Goal: Task Accomplishment & Management: Use online tool/utility

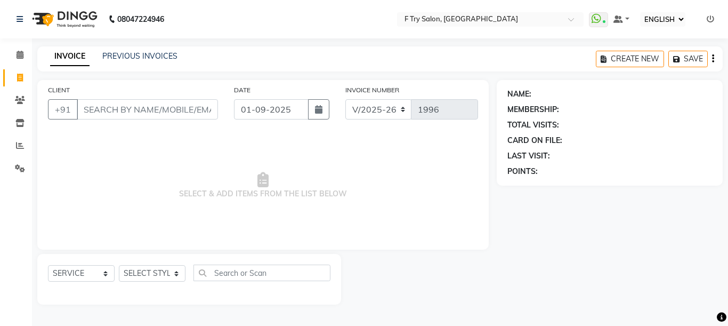
select select "ec"
select select "793"
select select "service"
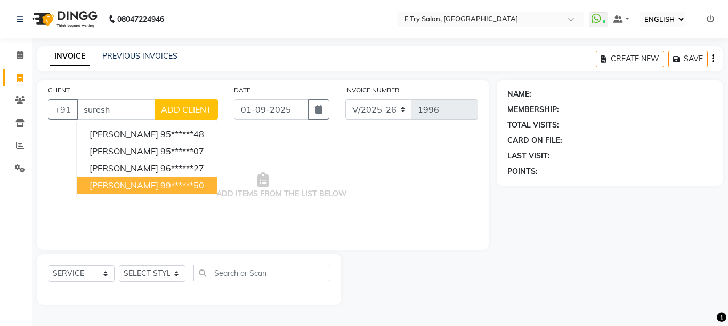
click at [162, 190] on button "[PERSON_NAME] 99******50" at bounding box center [147, 184] width 140 height 17
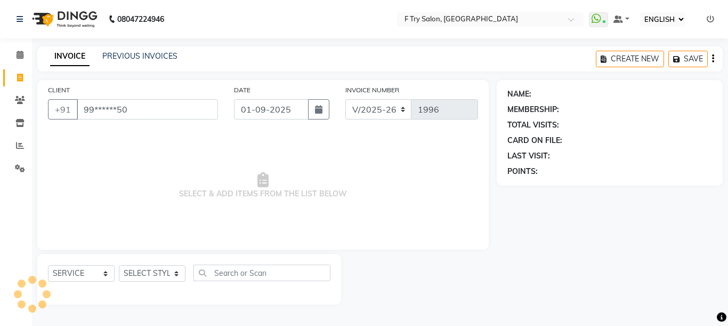
type input "99******50"
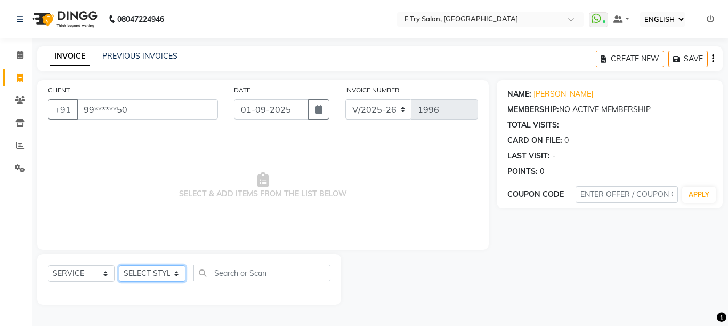
select select "70065"
click at [119, 265] on select "SELECT STYLIST [PERSON_NAME] [PERSON_NAME] Ftry Agent Ftry Manager [PERSON_NAME…" at bounding box center [152, 273] width 67 height 17
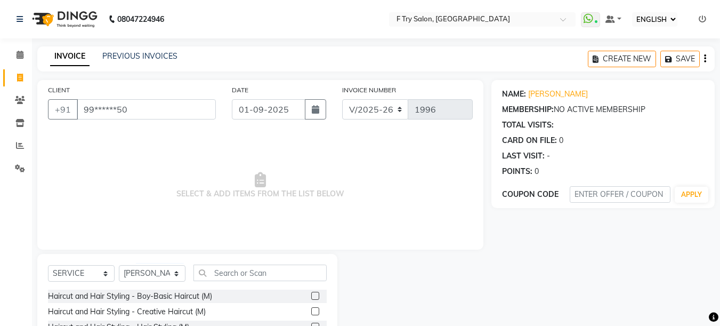
click at [233, 263] on div "SELECT SERVICE PRODUCT MEMBERSHIP PACKAGE VOUCHER PREPAID GIFT CARD SELECT STYL…" at bounding box center [187, 332] width 300 height 157
click at [311, 307] on label at bounding box center [315, 311] width 8 height 8
click at [311, 308] on input "checkbox" at bounding box center [314, 311] width 7 height 7
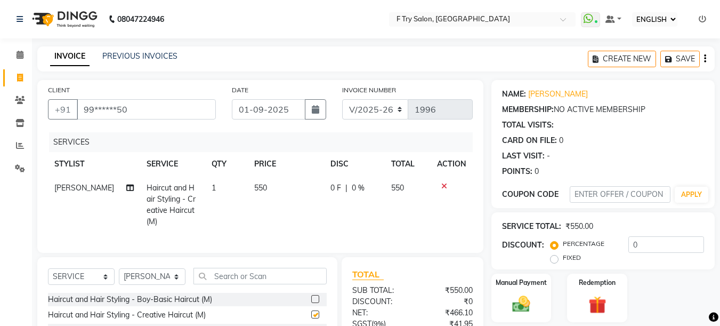
checkbox input "false"
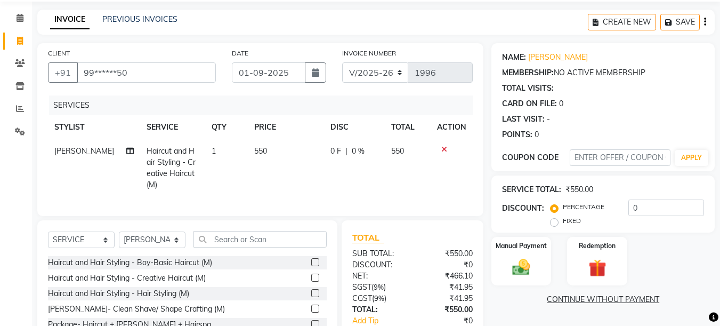
scroll to position [64, 0]
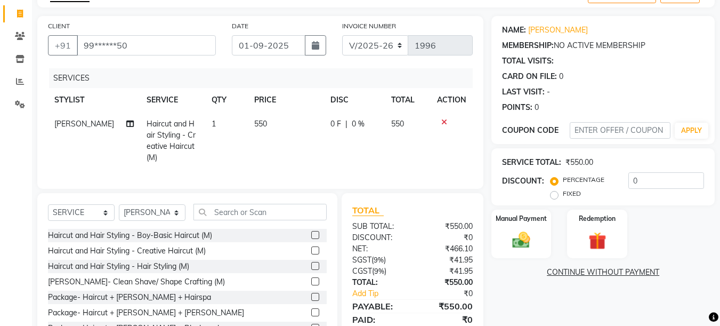
click at [311, 277] on label at bounding box center [315, 281] width 8 height 8
click at [311, 278] on input "checkbox" at bounding box center [314, 281] width 7 height 7
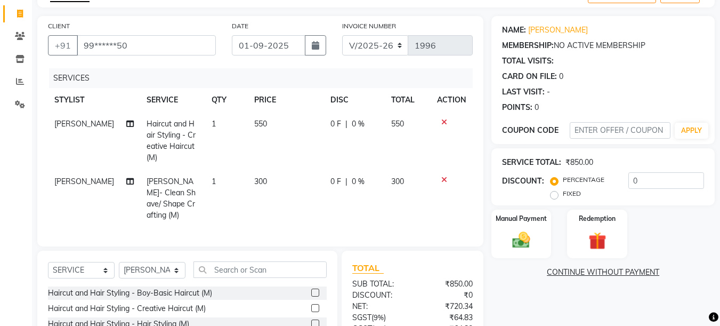
checkbox input "false"
click at [656, 176] on input "0" at bounding box center [666, 180] width 76 height 17
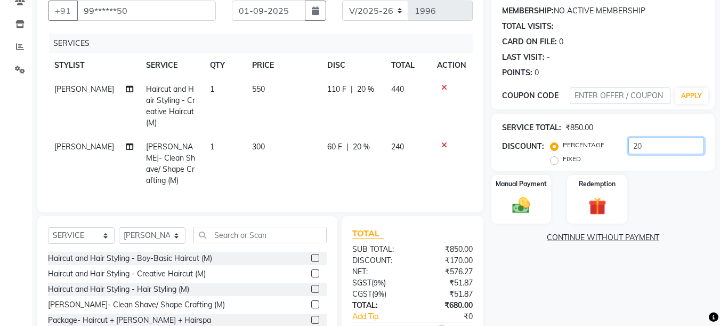
scroll to position [159, 0]
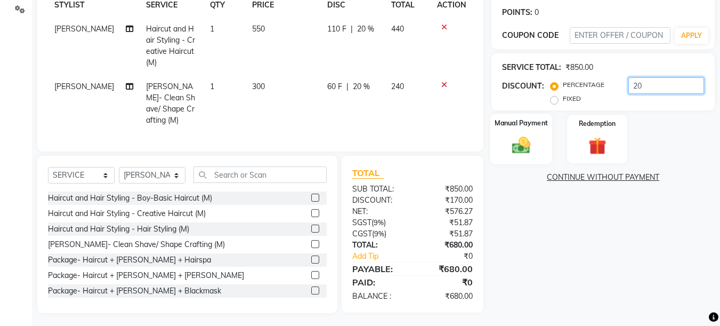
type input "20"
click at [528, 140] on img at bounding box center [521, 144] width 30 height 21
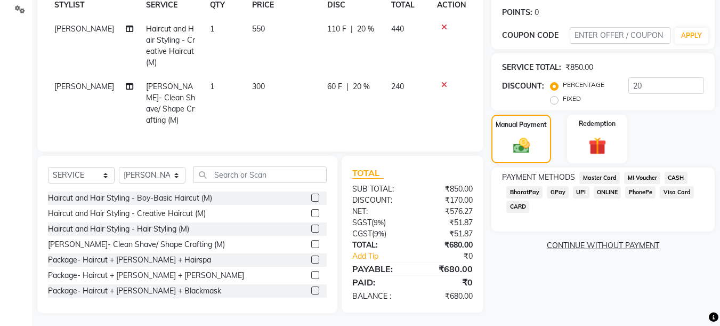
click at [579, 189] on span "UPI" at bounding box center [581, 192] width 17 height 12
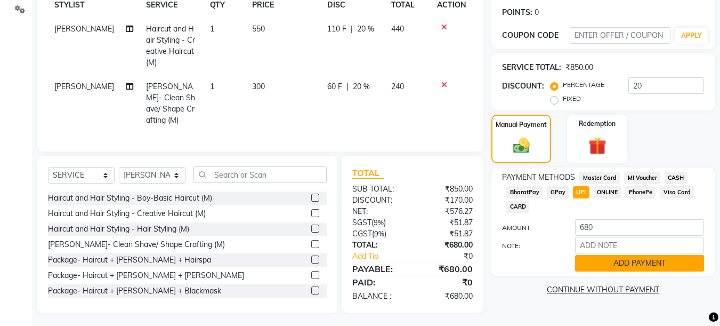
click at [622, 267] on button "ADD PAYMENT" at bounding box center [639, 263] width 129 height 17
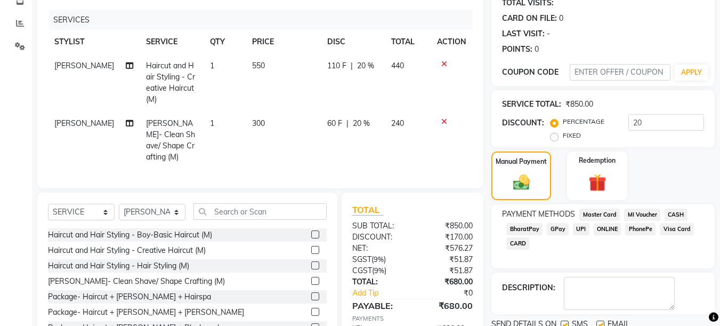
scroll to position [181, 0]
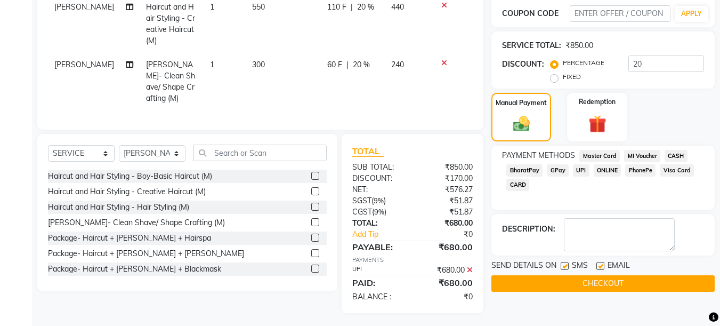
click at [554, 292] on div "NAME: [PERSON_NAME] MEMBERSHIP: NO ACTIVE MEMBERSHIP TOTAL VISITS: CARD ON FILE…" at bounding box center [606, 105] width 231 height 413
click at [550, 287] on button "CHECKOUT" at bounding box center [602, 283] width 223 height 17
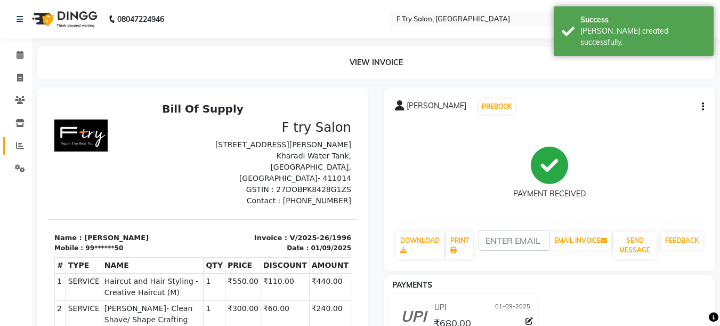
click at [14, 137] on link "REPORTS" at bounding box center [16, 146] width 26 height 18
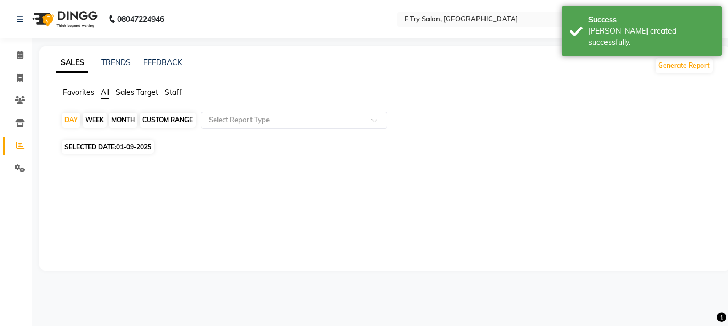
click at [174, 88] on span "Staff" at bounding box center [173, 92] width 17 height 10
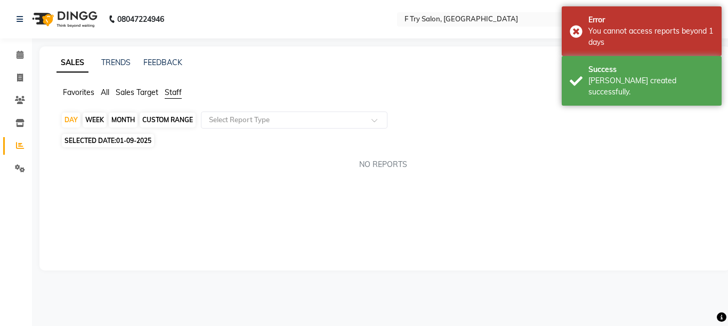
click at [124, 126] on div "MONTH" at bounding box center [123, 119] width 29 height 15
select select "9"
select select "2025"
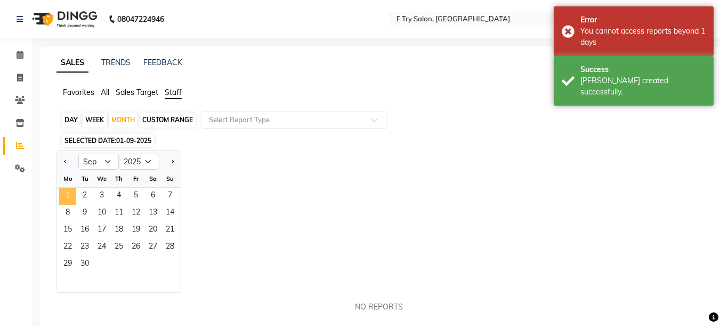
click at [67, 196] on span "1" at bounding box center [67, 196] width 17 height 17
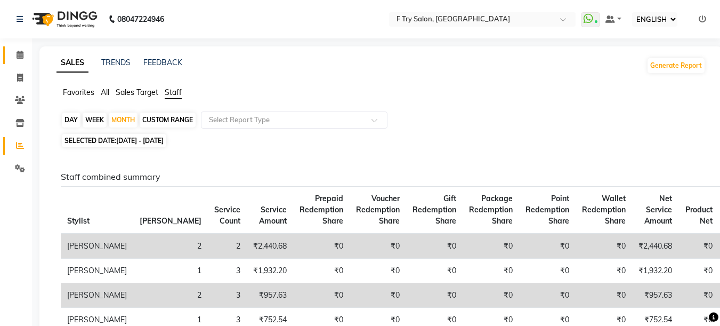
click at [20, 46] on link "CALENDAR" at bounding box center [16, 55] width 26 height 18
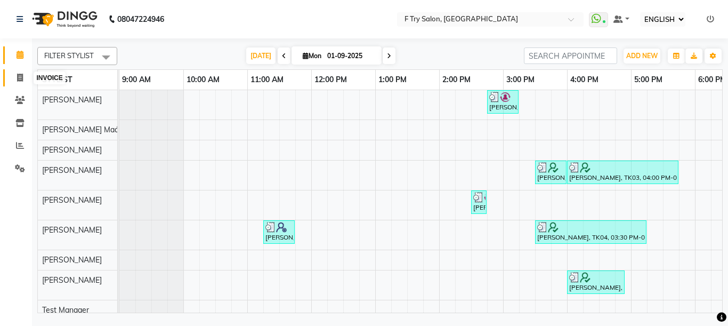
click at [18, 77] on icon at bounding box center [20, 78] width 6 height 8
select select "service"
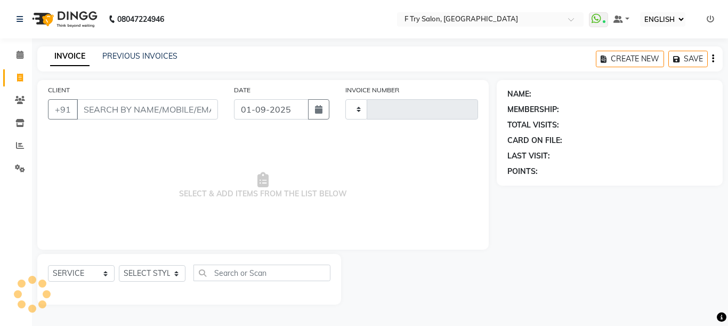
type input "1997"
select select "793"
click at [184, 108] on input "CLIENT" at bounding box center [147, 109] width 141 height 20
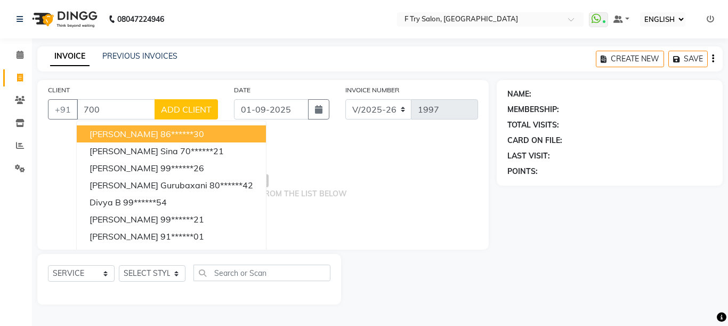
click at [144, 97] on div "CLIENT +91 700 [PERSON_NAME] 86******30 [PERSON_NAME] sina 70******21 [PERSON_N…" at bounding box center [133, 106] width 186 height 44
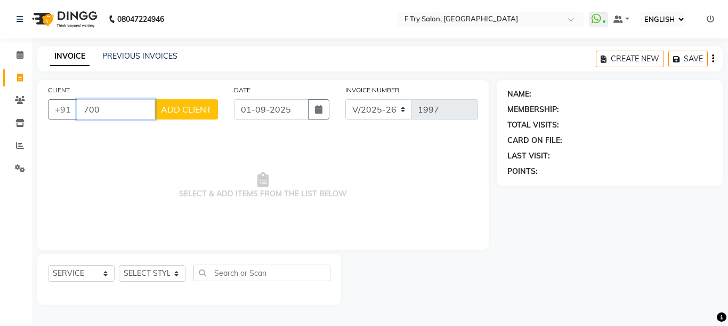
click at [117, 101] on input "700" at bounding box center [116, 109] width 78 height 20
click at [111, 116] on input "700" at bounding box center [116, 109] width 78 height 20
type input "7"
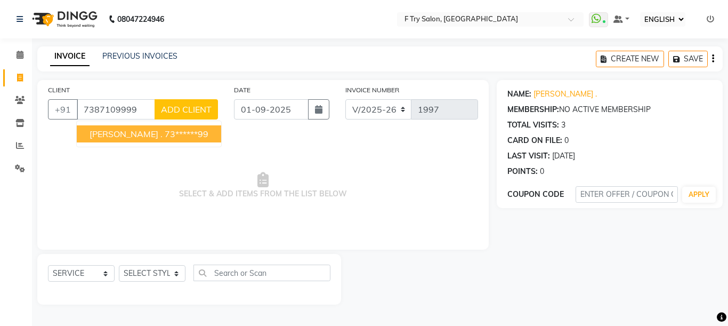
click at [119, 135] on span "[PERSON_NAME] ." at bounding box center [126, 133] width 73 height 11
type input "73******99"
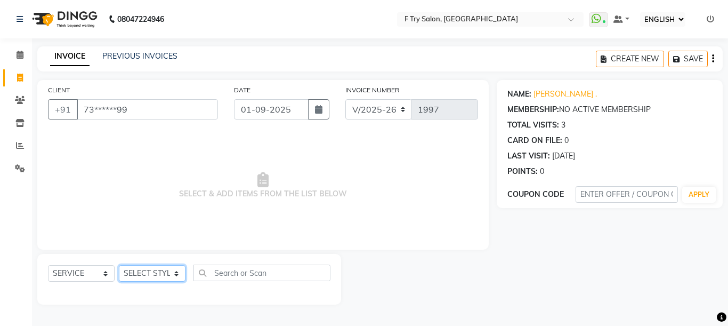
select select "51809"
click at [119, 265] on select "SELECT STYLIST [PERSON_NAME] [PERSON_NAME] Ftry Agent Ftry Manager [PERSON_NAME…" at bounding box center [152, 273] width 67 height 17
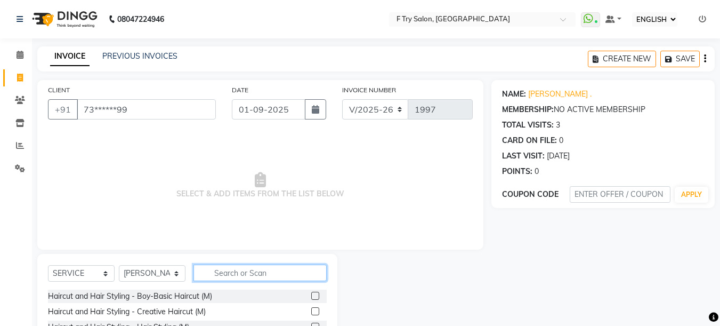
click at [231, 277] on input "text" at bounding box center [259, 272] width 133 height 17
type input "g"
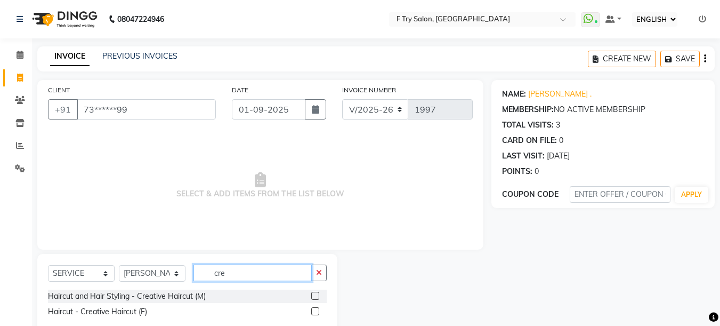
type input "cre"
click at [313, 294] on label at bounding box center [315, 295] width 8 height 8
click at [313, 294] on input "checkbox" at bounding box center [314, 295] width 7 height 7
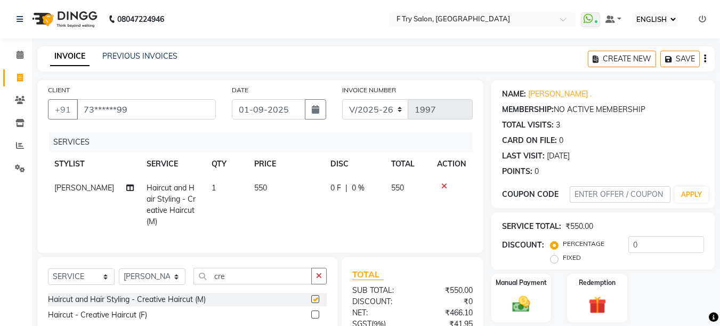
checkbox input "false"
click at [316, 275] on icon "button" at bounding box center [319, 275] width 6 height 7
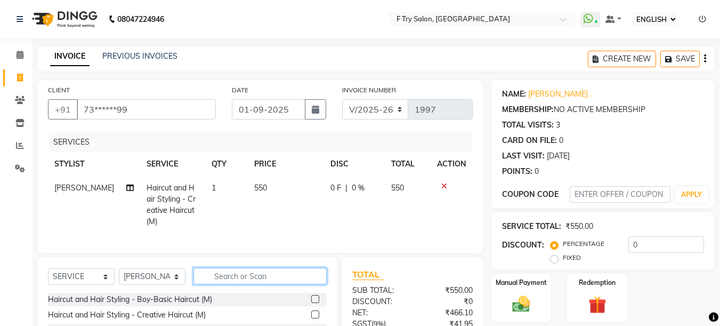
click at [311, 275] on input "text" at bounding box center [259, 275] width 133 height 17
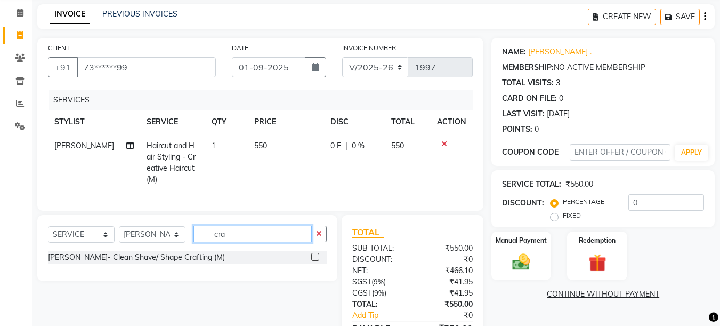
scroll to position [101, 0]
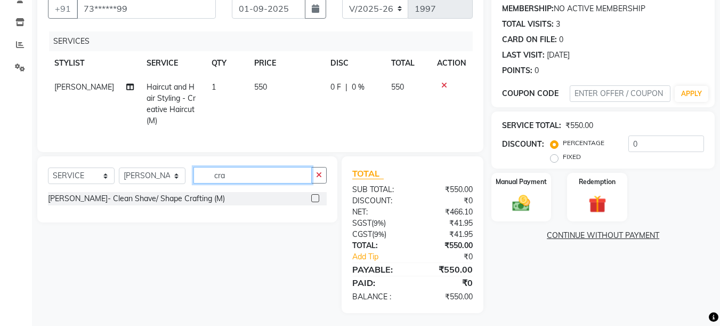
type input "cra"
click at [315, 194] on label at bounding box center [315, 198] width 8 height 8
click at [315, 195] on input "checkbox" at bounding box center [314, 198] width 7 height 7
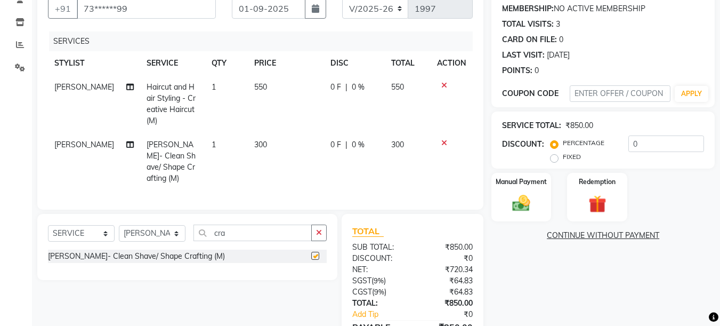
checkbox input "false"
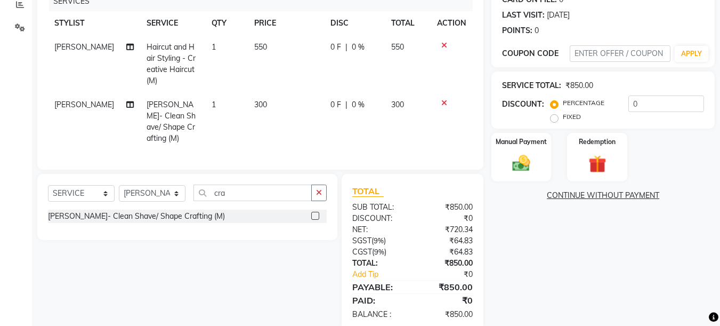
scroll to position [147, 0]
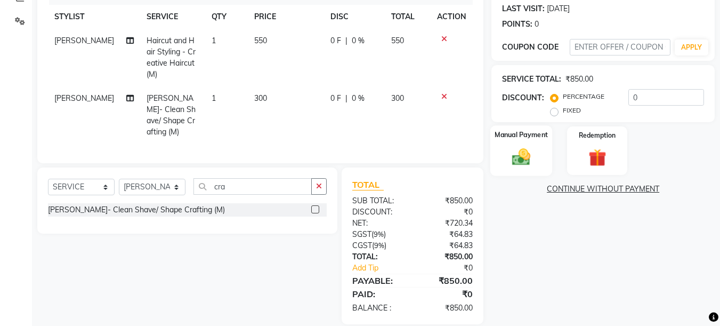
click at [502, 145] on div "Manual Payment" at bounding box center [521, 150] width 62 height 51
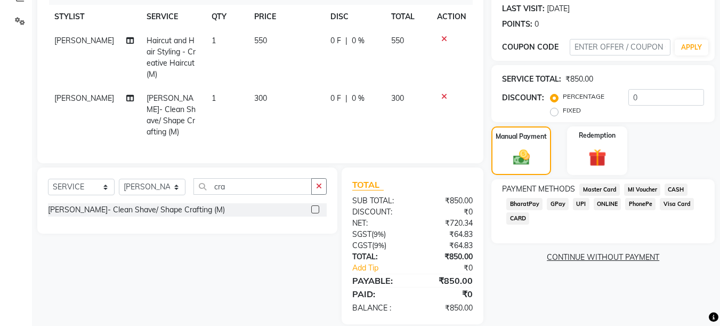
click at [578, 209] on span "UPI" at bounding box center [581, 204] width 17 height 12
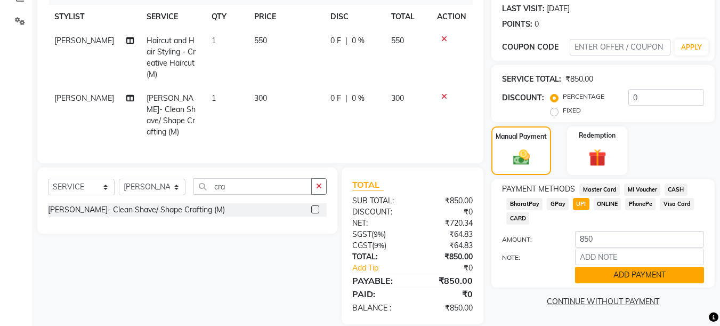
click at [654, 274] on button "ADD PAYMENT" at bounding box center [639, 274] width 129 height 17
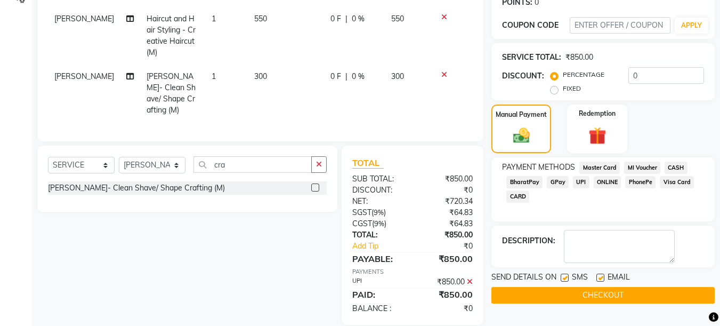
scroll to position [169, 0]
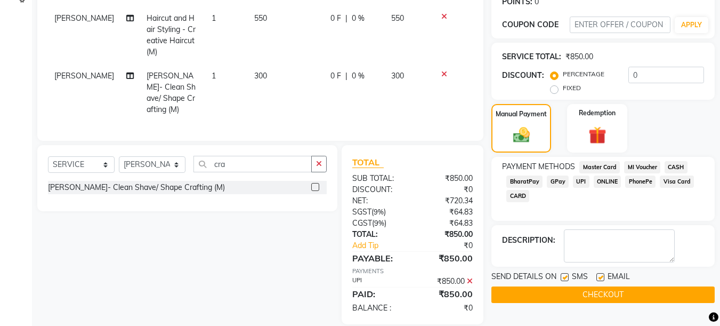
click at [558, 294] on button "CHECKOUT" at bounding box center [602, 294] width 223 height 17
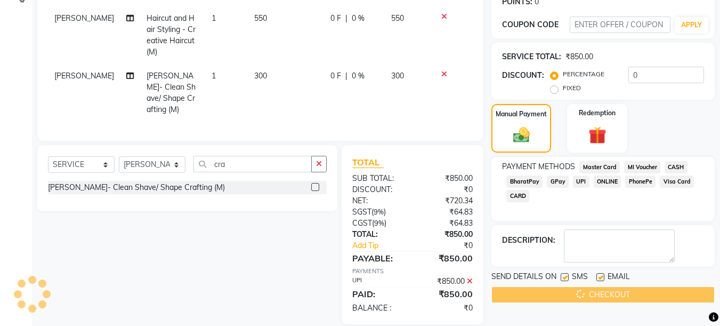
click at [537, 297] on div "CHECKOUT" at bounding box center [602, 294] width 223 height 17
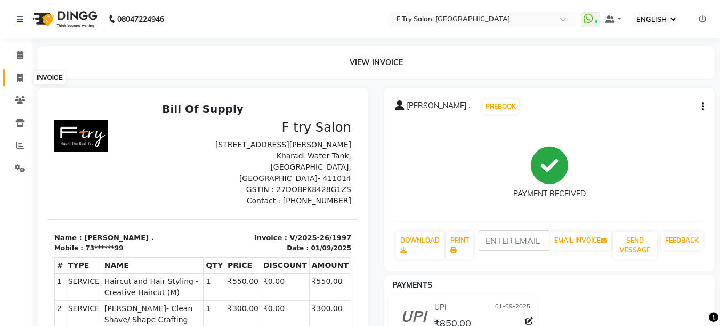
click at [14, 77] on span at bounding box center [20, 78] width 19 height 12
select select "service"
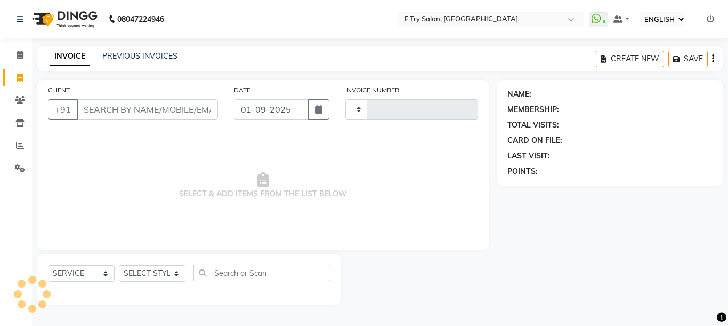
type input "1998"
select select "793"
click at [143, 118] on input "CLIENT" at bounding box center [147, 109] width 141 height 20
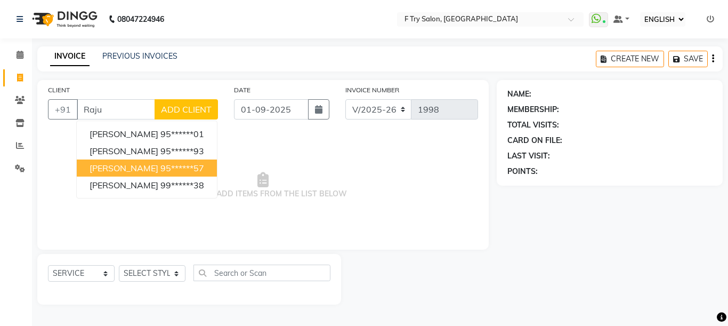
click at [105, 165] on span "[PERSON_NAME]" at bounding box center [124, 167] width 69 height 11
type input "95******57"
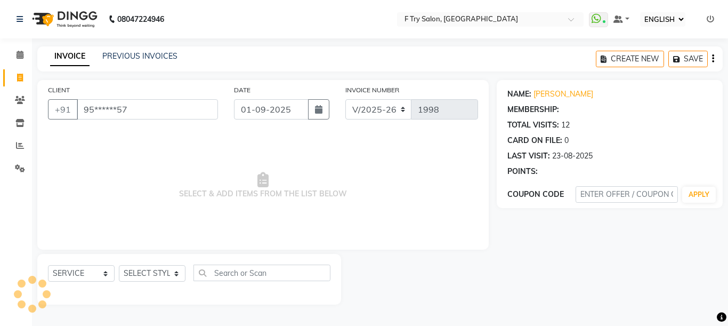
select select "1: Object"
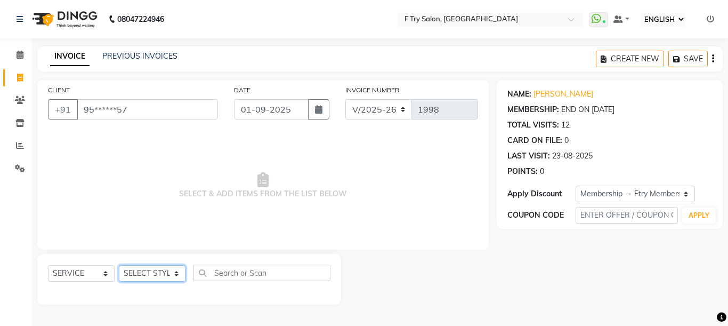
select select "70065"
click at [119, 265] on select "SELECT STYLIST [PERSON_NAME] [PERSON_NAME] Ftry Agent Ftry Manager [PERSON_NAME…" at bounding box center [152, 273] width 67 height 17
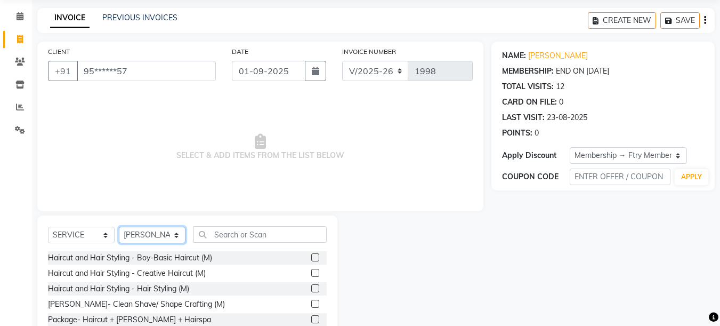
scroll to position [64, 0]
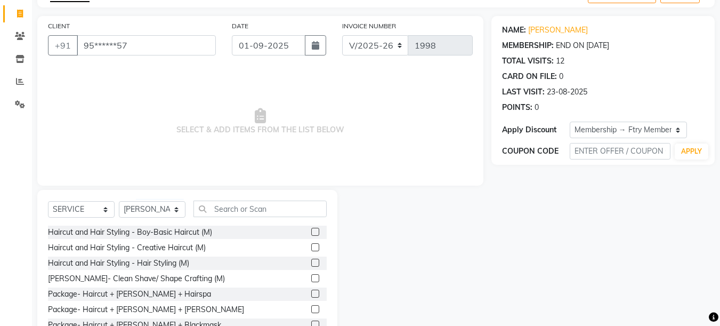
click at [311, 246] on label at bounding box center [315, 247] width 8 height 8
click at [311, 246] on input "checkbox" at bounding box center [314, 247] width 7 height 7
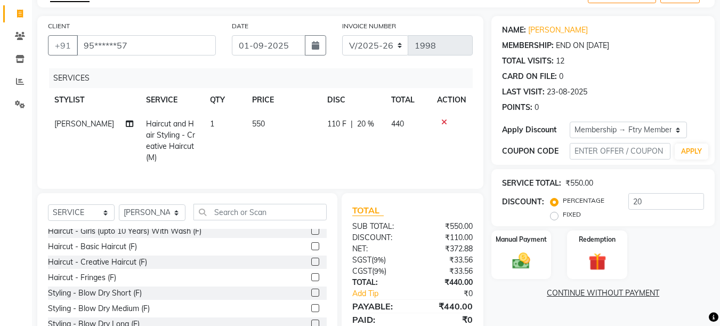
checkbox input "false"
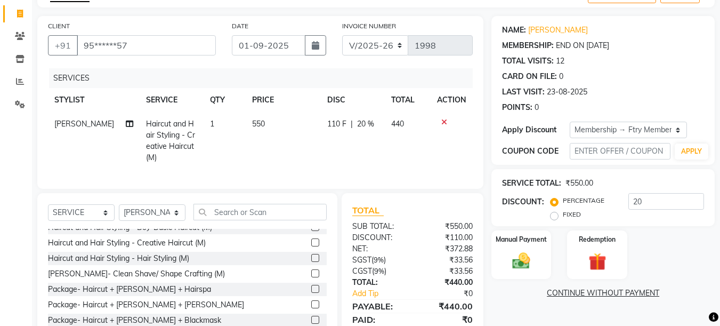
scroll to position [0, 0]
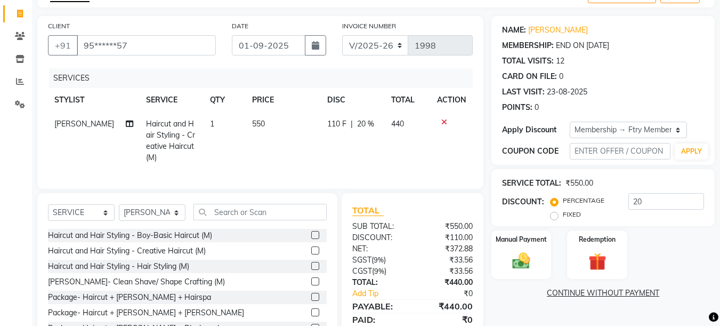
click at [302, 287] on div "[PERSON_NAME]- Clean Shave/ Shape Crafting (M)" at bounding box center [187, 281] width 279 height 13
click at [311, 285] on label at bounding box center [315, 281] width 8 height 8
click at [311, 285] on input "checkbox" at bounding box center [314, 281] width 7 height 7
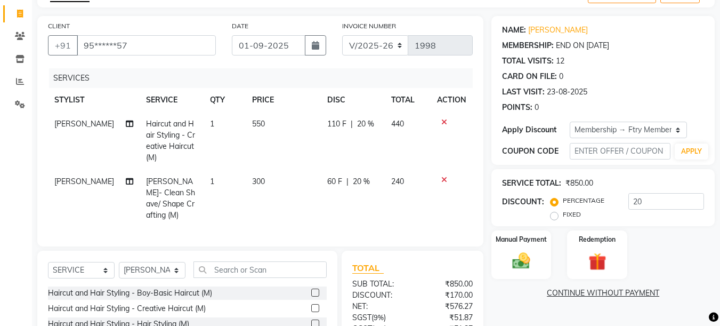
checkbox input "false"
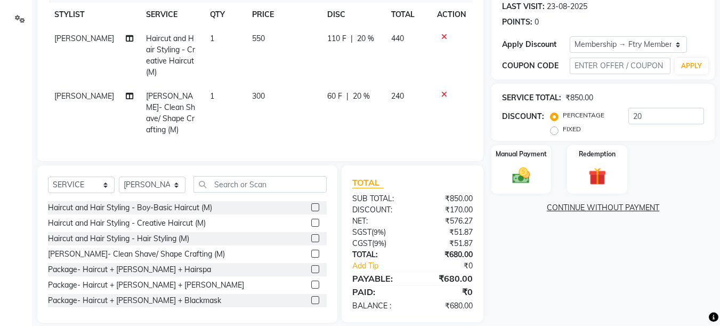
scroll to position [159, 0]
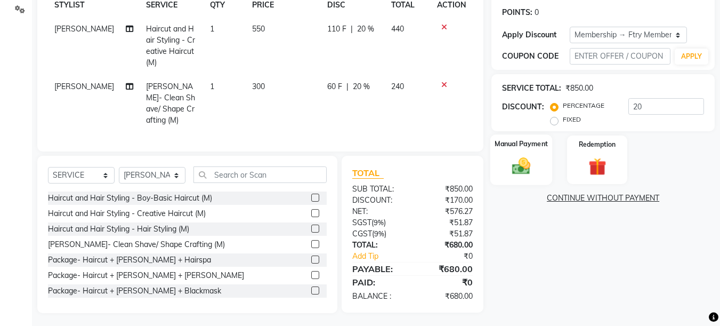
click at [510, 159] on img at bounding box center [521, 165] width 30 height 21
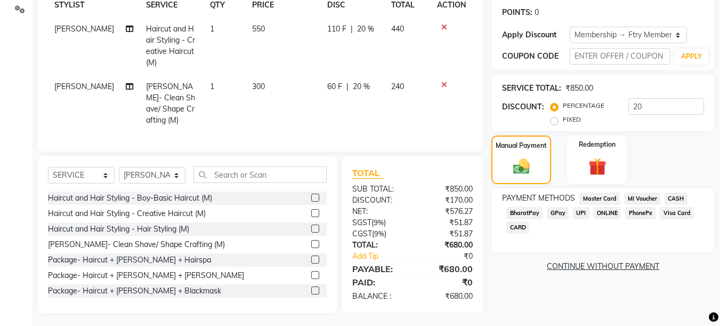
click at [519, 229] on span "CARD" at bounding box center [517, 227] width 23 height 12
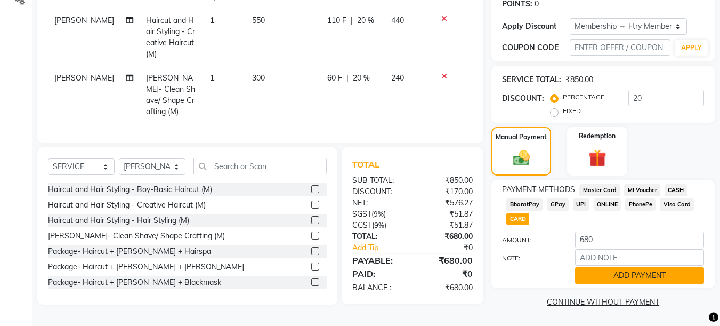
click at [676, 280] on button "ADD PAYMENT" at bounding box center [639, 275] width 129 height 17
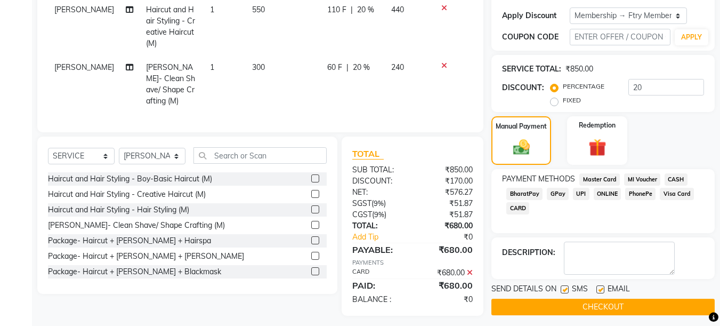
scroll to position [183, 0]
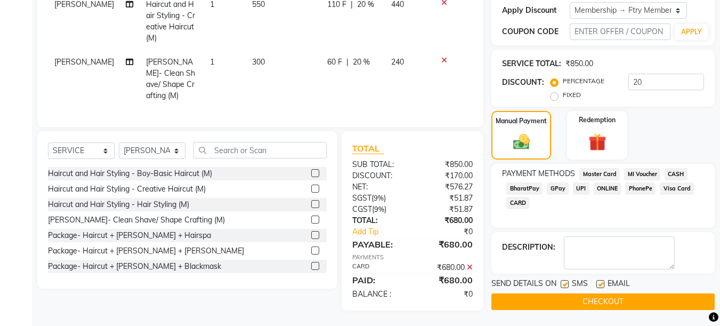
click at [539, 307] on button "CHECKOUT" at bounding box center [602, 301] width 223 height 17
